Goal: Task Accomplishment & Management: Manage account settings

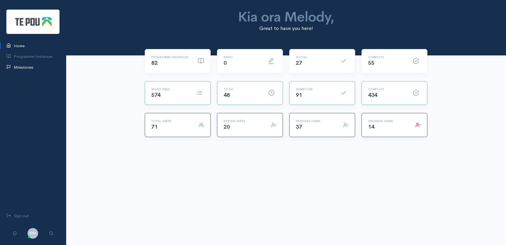
click at [27, 69] on link "Milestones" at bounding box center [33, 67] width 66 height 11
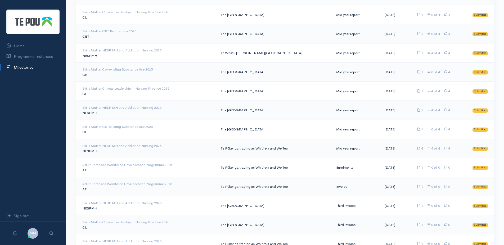
scroll to position [1599, 0]
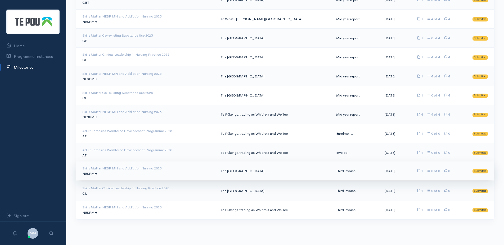
click at [176, 170] on div "Skills Matter NESP MH and Addiction Nursing 2025" at bounding box center [147, 167] width 130 height 5
click at [484, 171] on span "Submitted" at bounding box center [480, 171] width 15 height 4
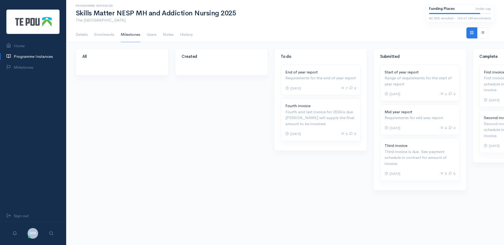
click at [141, 100] on div "All" at bounding box center [122, 122] width 99 height 148
click at [111, 35] on link "Enrolments" at bounding box center [104, 34] width 20 height 15
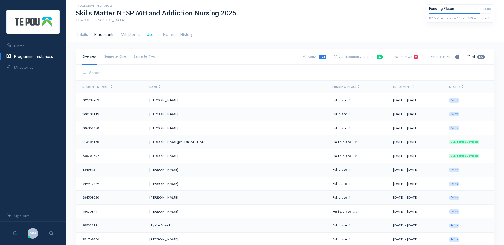
click at [154, 34] on link "Users" at bounding box center [152, 34] width 10 height 15
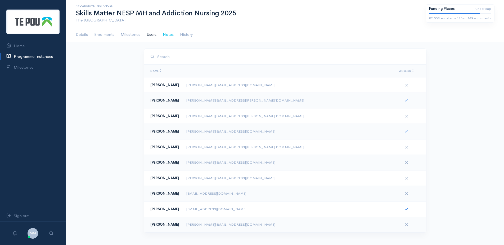
click at [165, 34] on link "Notes" at bounding box center [168, 34] width 11 height 15
click at [186, 36] on link "History" at bounding box center [186, 34] width 13 height 15
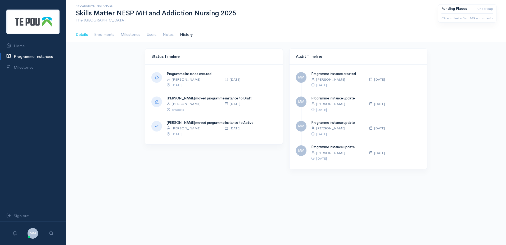
click at [83, 36] on link "Details" at bounding box center [82, 34] width 12 height 15
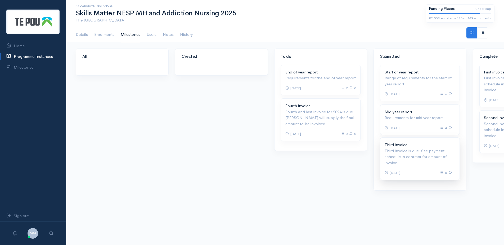
click at [432, 158] on p "Third invoice is due. See payment schedule in contract for amount of invoice." at bounding box center [420, 157] width 71 height 18
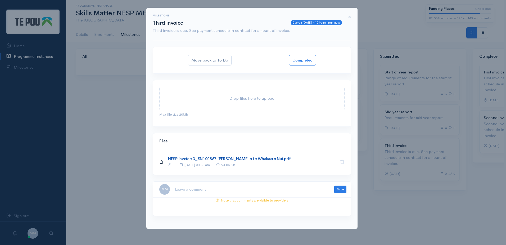
click at [237, 161] on link "NESP Invoice 3_SN100867 [PERSON_NAME] o te Whakaaro Nui.pdf" at bounding box center [229, 158] width 123 height 5
click at [228, 136] on div "Files" at bounding box center [252, 141] width 198 height 16
click at [221, 32] on p "Third invoice is due. See payment schedule in contract for amount of invoice." at bounding box center [247, 31] width 189 height 6
click at [180, 186] on textarea at bounding box center [251, 189] width 153 height 11
click at [190, 189] on textarea at bounding box center [251, 189] width 153 height 11
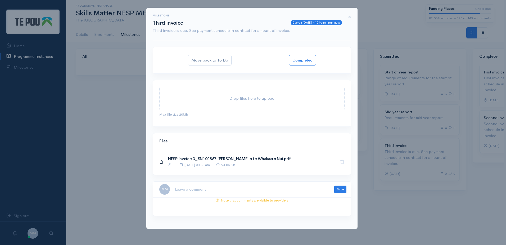
click at [191, 191] on textarea at bounding box center [251, 189] width 153 height 11
type textarea "invoice checked and sent to account to put in TechOne."
click at [343, 188] on button "Save" at bounding box center [340, 189] width 12 height 8
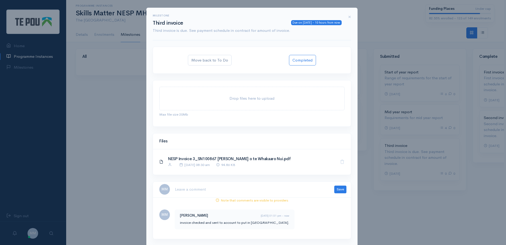
click at [426, 209] on div "Milestone Due on 10 Sep 2025 - 10 hours from now Third invoice Third invoice is…" at bounding box center [253, 122] width 506 height 245
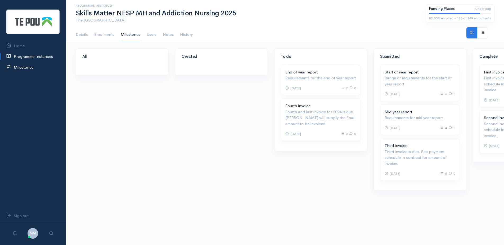
click at [32, 66] on link "Milestones" at bounding box center [33, 67] width 66 height 11
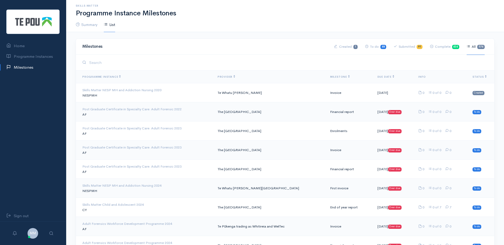
click at [408, 46] on link "Submitted 91" at bounding box center [408, 46] width 29 height 16
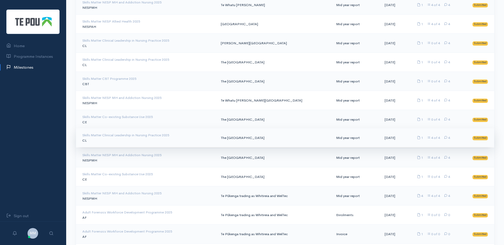
scroll to position [1599, 0]
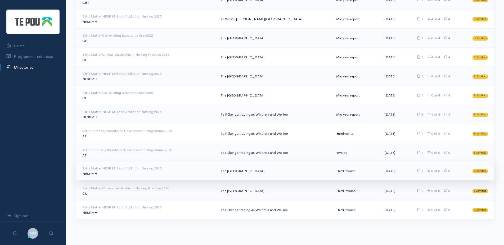
click at [149, 173] on td "Skills Matter NESP MH and Addiction Nursing 2025 NESPMH" at bounding box center [146, 170] width 141 height 19
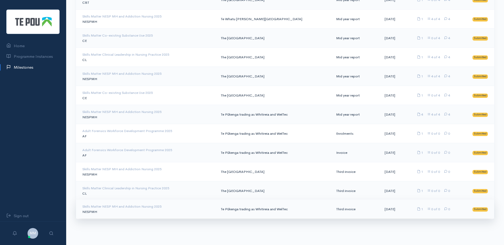
click at [259, 211] on td "Te Pūkenga trading as Whitireia and WelTec" at bounding box center [274, 208] width 115 height 19
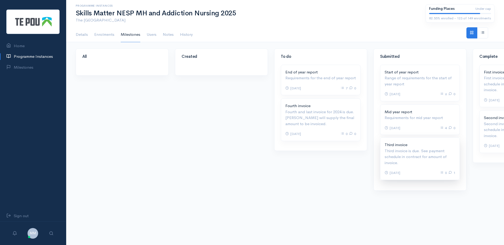
click at [431, 163] on p "Third invoice is due. See payment schedule in contract for amount of invoice." at bounding box center [420, 157] width 71 height 18
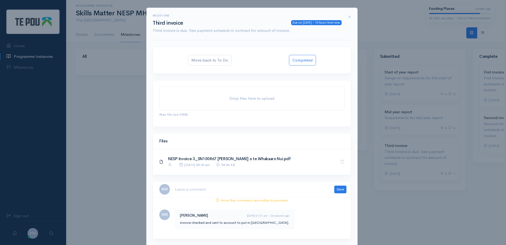
scroll to position [15, 0]
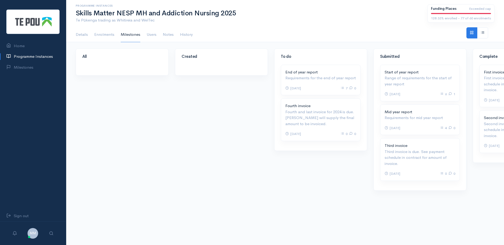
click at [425, 202] on div "All Created 7 0 Overdue" at bounding box center [285, 153] width 438 height 210
click at [428, 150] on p "Third invoice is due. See payment schedule in contract for amount of invoice." at bounding box center [420, 157] width 71 height 18
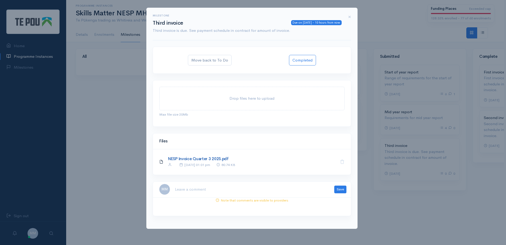
click at [210, 159] on link "NESP Invoice Quarter 3 2025.pdf" at bounding box center [198, 158] width 61 height 5
click at [238, 191] on textarea at bounding box center [251, 189] width 153 height 11
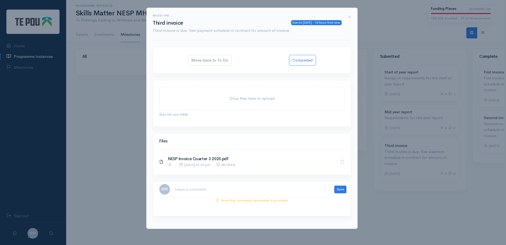
click at [238, 191] on textarea at bounding box center [251, 189] width 153 height 11
type textarea "p"
drag, startPoint x: 202, startPoint y: 194, endPoint x: 158, endPoint y: 183, distance: 44.8
click at [158, 183] on div "MM invoice amount were more than what we recorded, invoice has forwarded to Jac…" at bounding box center [252, 189] width 198 height 16
click at [297, 192] on textarea "invoice amount were more than what we recorded, invoice has forwarded to Jacqui…" at bounding box center [251, 189] width 153 height 11
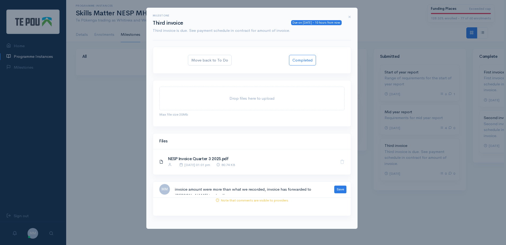
drag, startPoint x: 211, startPoint y: 191, endPoint x: 145, endPoint y: 185, distance: 67.0
click at [145, 185] on div "Milestone Due on 10 Sep 2025 - 10 hours from now Third invoice Third invoice is…" at bounding box center [253, 122] width 506 height 245
paste textarea "The invoice amount is higher than what we have recorded. The invoice has been f…"
click at [234, 188] on textarea "The invoice amount is higher than what we have recorded. The invoice has been f…" at bounding box center [251, 189] width 153 height 11
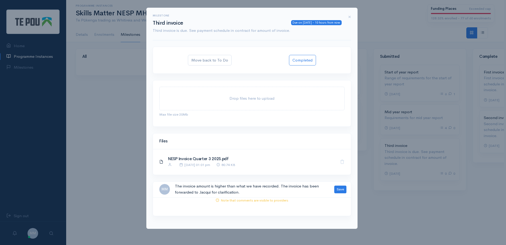
click at [247, 189] on textarea "The invoice amount is higher than what we have recorded. The invoice has been f…" at bounding box center [251, 189] width 153 height 11
click at [253, 192] on textarea "The invoice amount is higher than what we have recorded. The invoice has been f…" at bounding box center [251, 189] width 153 height 11
click at [302, 190] on textarea "The invoice amount is higher than what we have recorded. The invoice has been f…" at bounding box center [251, 189] width 153 height 11
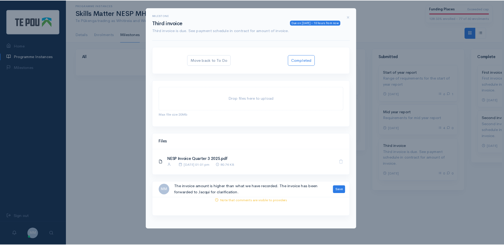
scroll to position [6, 0]
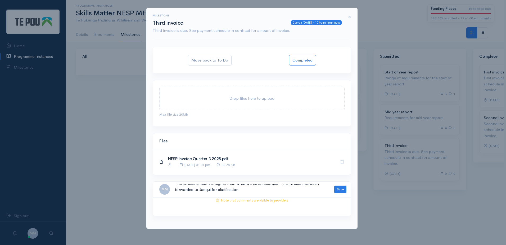
click at [301, 189] on textarea "The invoice amount is higher than what we have recorded. The invoice has been f…" at bounding box center [251, 189] width 153 height 11
type textarea "The invoice amount is higher than what we have recorded. The invoice has been f…"
click at [342, 189] on button "Save" at bounding box center [340, 189] width 12 height 8
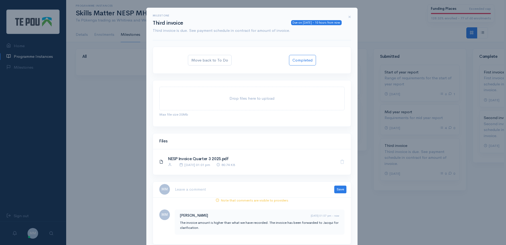
drag, startPoint x: 78, startPoint y: 95, endPoint x: 35, endPoint y: 56, distance: 57.5
click at [78, 95] on div "Milestone Due on 10 Sep 2025 - 10 hours from now Third invoice Third invoice is…" at bounding box center [253, 122] width 506 height 245
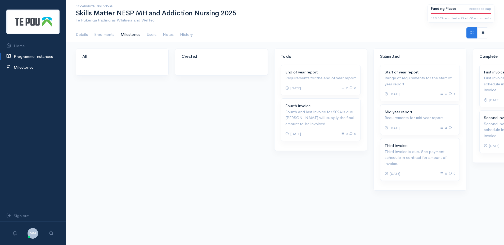
click at [23, 66] on link "Milestones" at bounding box center [33, 67] width 66 height 11
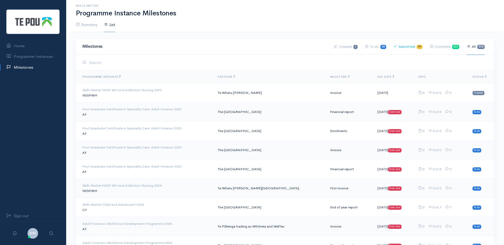
click at [408, 49] on link "Submitted 91" at bounding box center [408, 46] width 29 height 16
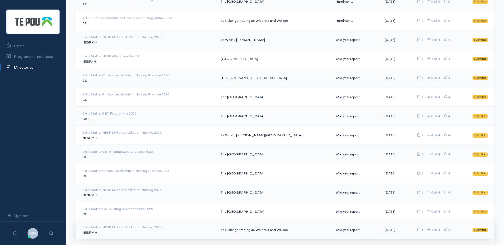
scroll to position [1599, 0]
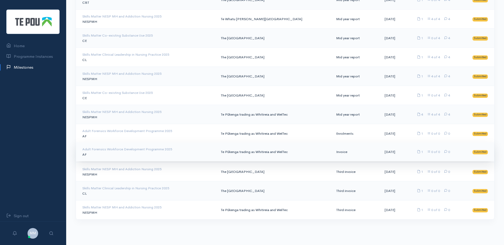
click at [98, 149] on div "Adult Forensics Workforce Development Programme 2025" at bounding box center [147, 148] width 130 height 5
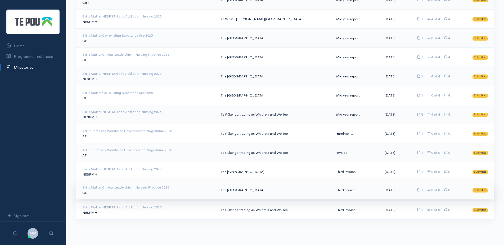
click at [159, 187] on div "Skills Matter Clinical Leadership in Nursing Practice 2025" at bounding box center [147, 187] width 130 height 5
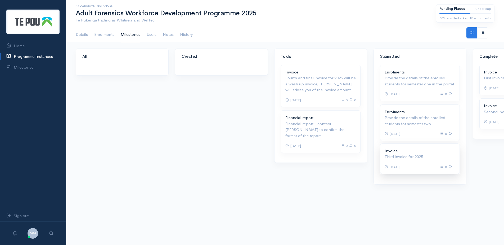
click at [412, 163] on div "Invoice Third invoice for 2025 10 Sep 2025 0" at bounding box center [419, 159] width 79 height 30
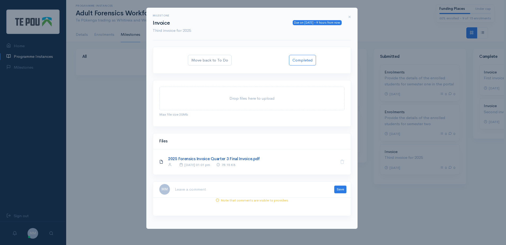
click at [236, 159] on link "2025 Forensics Invoice Quarter 3 Final Invoice.pdf" at bounding box center [214, 158] width 92 height 5
click at [351, 19] on span "×" at bounding box center [349, 17] width 3 height 8
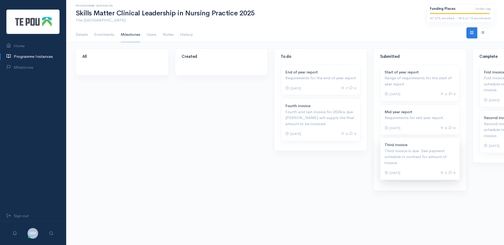
click at [416, 160] on p "Third invoice is due. See payment schedule in contract for amount of invoice." at bounding box center [420, 157] width 71 height 18
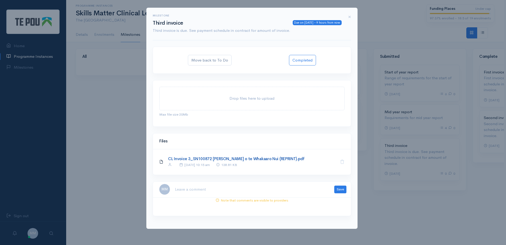
click at [259, 158] on link "CL Invoice 3_SN100872 [PERSON_NAME] o te Whakaaro Nui (REPRINT).pdf" at bounding box center [236, 158] width 137 height 5
click at [226, 185] on textarea at bounding box center [251, 189] width 153 height 11
type textarea "invoice checked, and forwarded to Account to load into TechOne for coding."
click at [343, 189] on button "Save" at bounding box center [340, 189] width 12 height 8
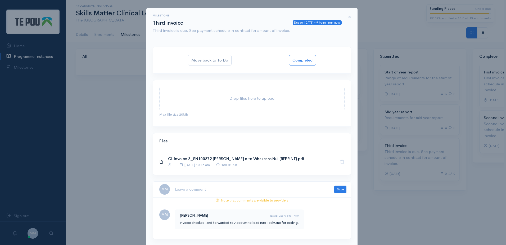
click at [93, 108] on div "Milestone Due on 10 Sep 2025 - 9 hours from now Third invoice Third invoice is …" at bounding box center [253, 122] width 506 height 245
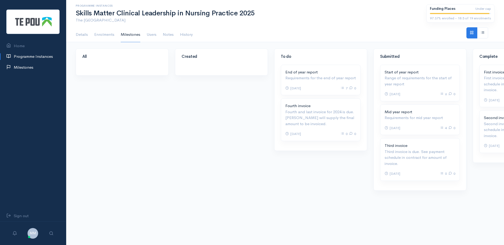
click at [26, 65] on link "Milestones" at bounding box center [33, 67] width 66 height 11
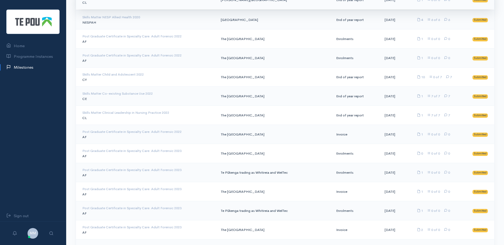
scroll to position [26, 0]
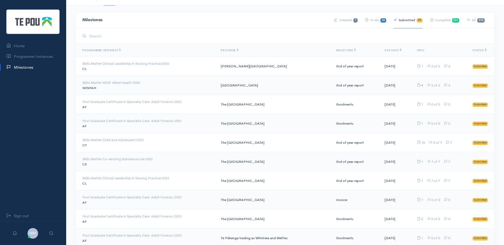
click at [94, 51] on span "Programme Instance" at bounding box center [101, 49] width 38 height 3
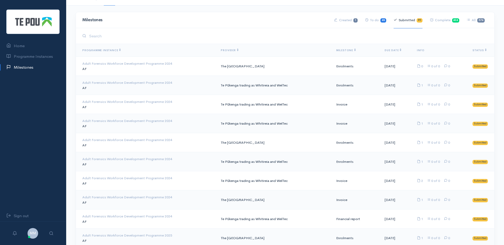
click at [233, 52] on span "Provider" at bounding box center [229, 49] width 17 height 3
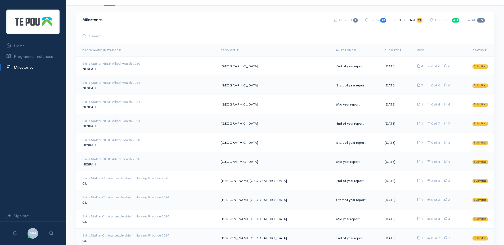
click at [122, 50] on th "Programme Instance" at bounding box center [146, 50] width 141 height 13
click at [120, 50] on span "Programme Instance" at bounding box center [101, 49] width 38 height 3
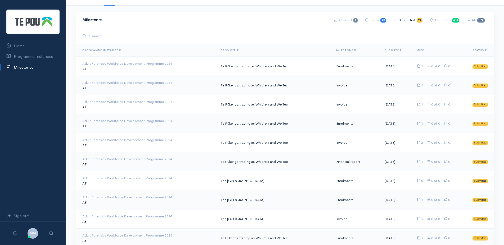
click at [120, 50] on span "Programme Instance" at bounding box center [101, 49] width 38 height 3
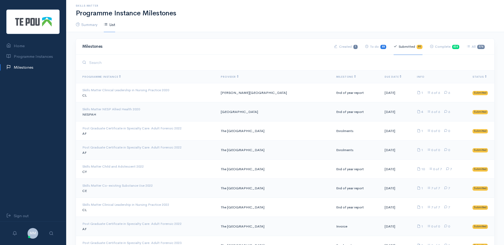
scroll to position [22, 0]
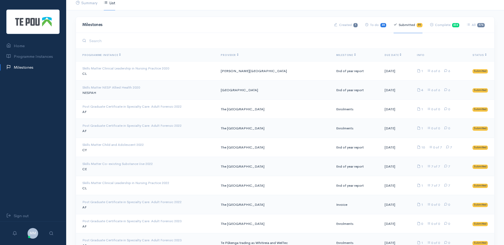
click at [238, 56] on span "Provider" at bounding box center [229, 54] width 17 height 3
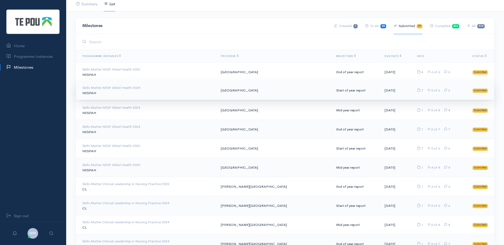
scroll to position [0, 0]
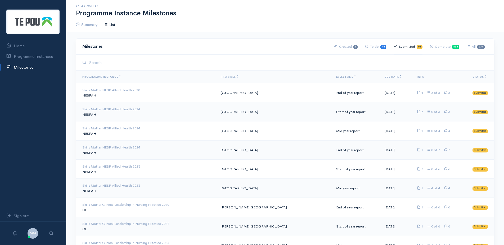
click at [384, 78] on th "Due Date" at bounding box center [396, 76] width 32 height 13
click at [385, 77] on span "Due Date" at bounding box center [393, 76] width 17 height 3
click at [336, 78] on span "Milestone" at bounding box center [346, 76] width 20 height 3
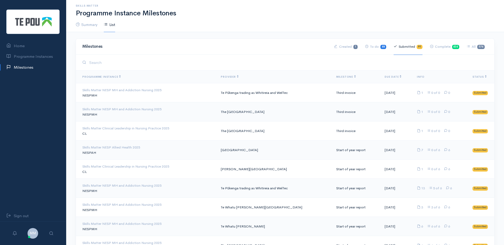
click at [387, 76] on span "Due Date" at bounding box center [393, 76] width 17 height 3
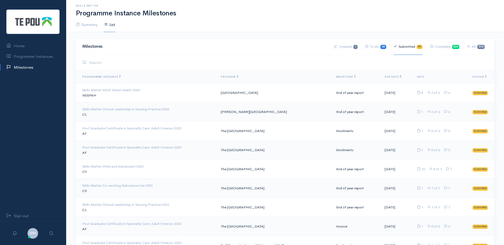
click at [387, 76] on span "Due Date" at bounding box center [393, 76] width 17 height 3
click at [264, 20] on ul "Summary List" at bounding box center [285, 24] width 419 height 15
click at [239, 14] on h1 "Programme Instance Milestones" at bounding box center [285, 14] width 419 height 8
